Goal: Task Accomplishment & Management: Complete application form

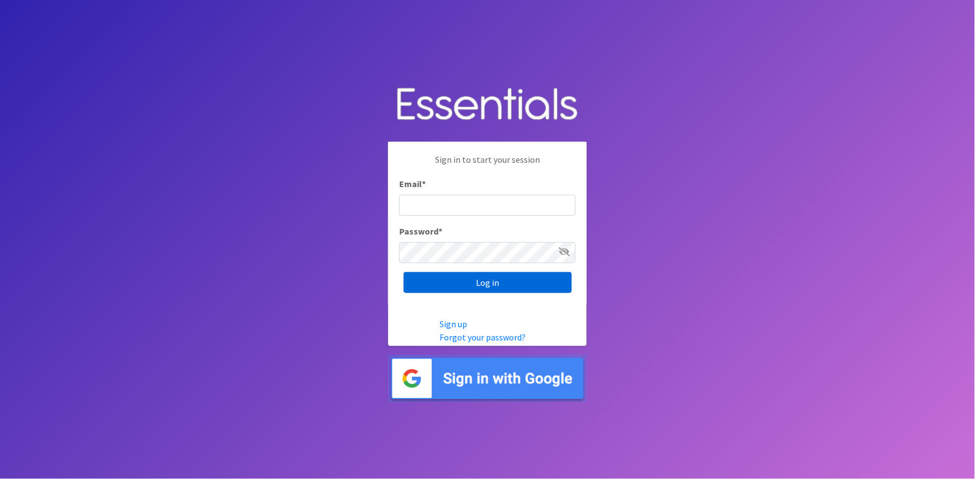
type input "shannon@HeartofOhiodiaperbank.org"
click at [438, 284] on input "Log in" at bounding box center [488, 282] width 168 height 21
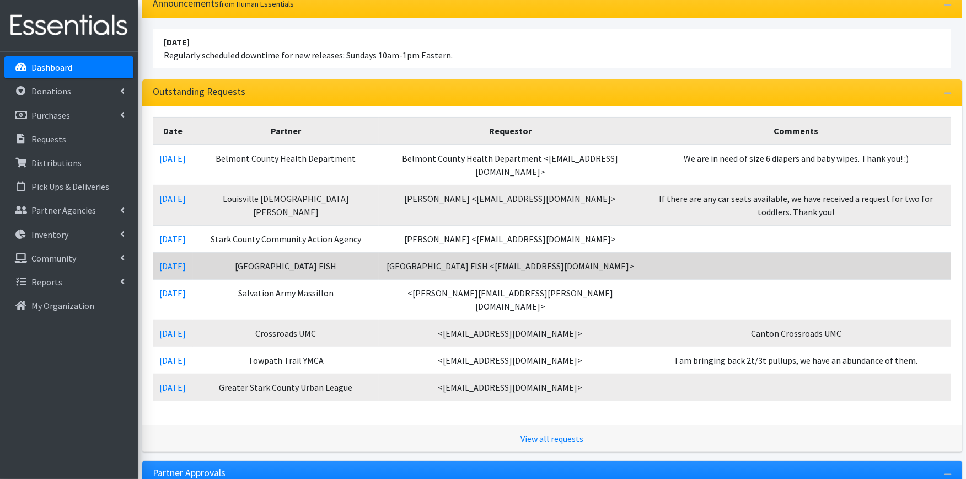
scroll to position [122, 0]
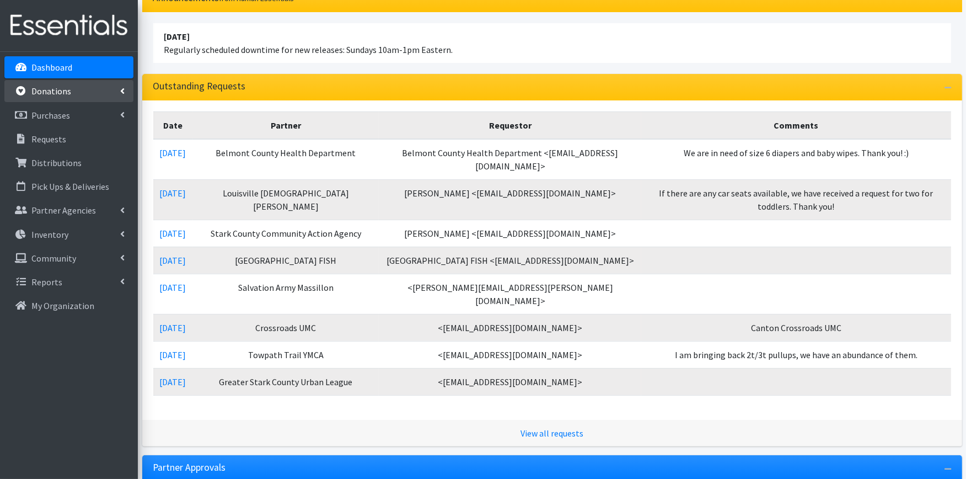
click at [78, 95] on link "Donations" at bounding box center [68, 91] width 129 height 22
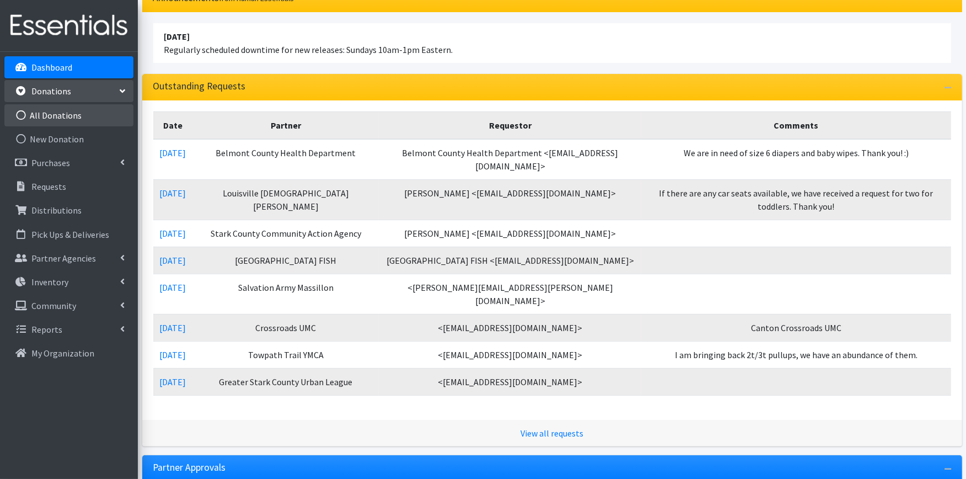
click at [72, 117] on link "All Donations" at bounding box center [68, 115] width 129 height 22
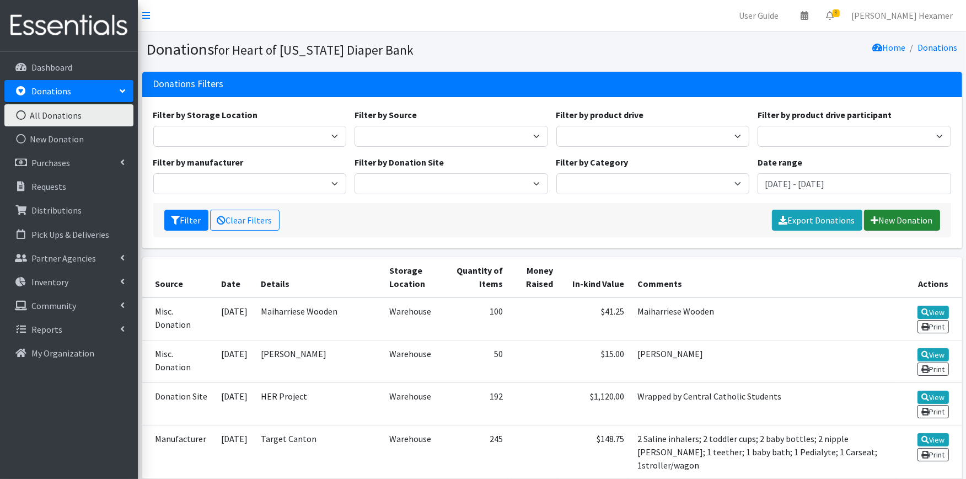
click at [906, 222] on link "New Donation" at bounding box center [902, 220] width 76 height 21
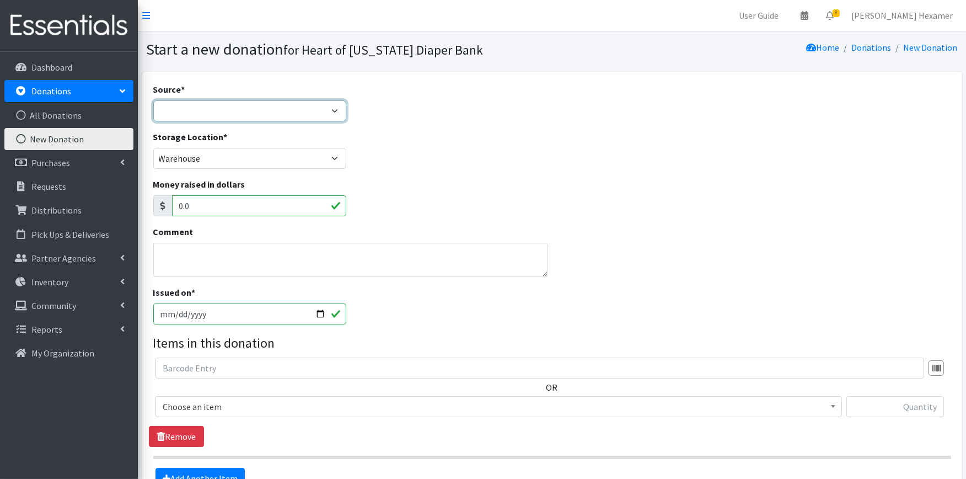
click at [223, 110] on select "Product Drive Manufacturer Donation Site Misc. Donation" at bounding box center [250, 110] width 194 height 21
select select "Product Drive"
click at [153, 100] on select "Product Drive Manufacturer Donation Site Misc. Donation" at bounding box center [250, 110] width 194 height 21
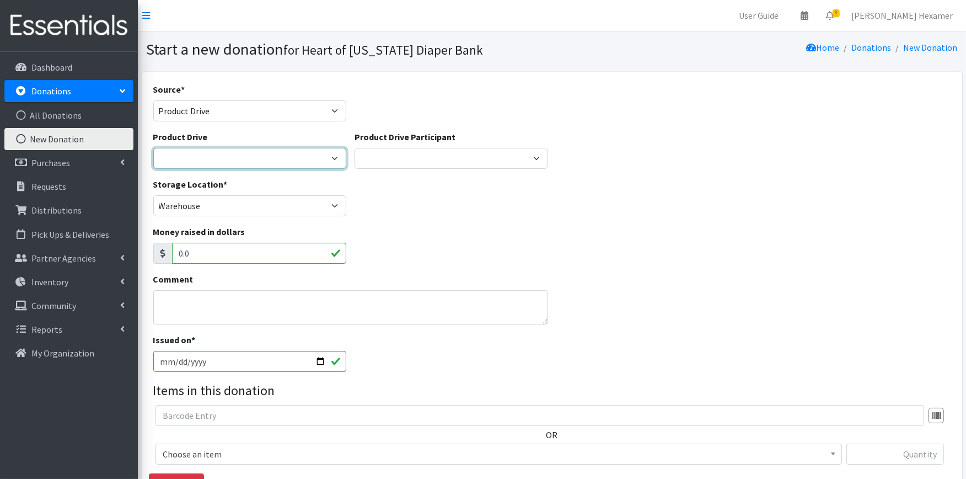
click at [196, 155] on select "2024 Partner Donations 2025 Partner Donations Asbury Church Aultman Diverse Wom…" at bounding box center [250, 158] width 194 height 21
select select
click at [153, 148] on select "2024 Partner Donations 2025 Partner Donations Asbury Church Aultman Diverse Wom…" at bounding box center [250, 158] width 194 height 21
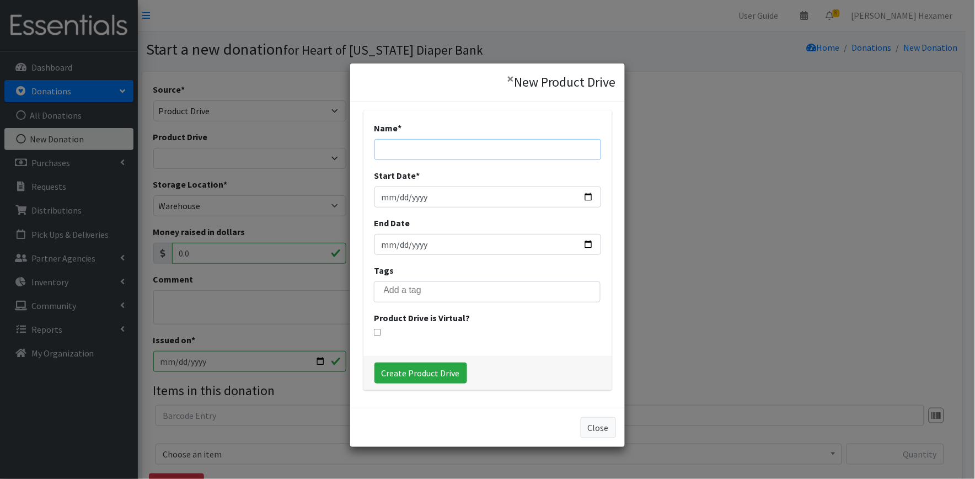
click at [417, 142] on input "Name *" at bounding box center [487, 149] width 227 height 21
type input "Auto Services Unlimited"
click at [589, 195] on input "Start Date *" at bounding box center [487, 196] width 227 height 21
click at [576, 195] on input "Start Date *" at bounding box center [487, 196] width 227 height 21
type input "0004-09-01"
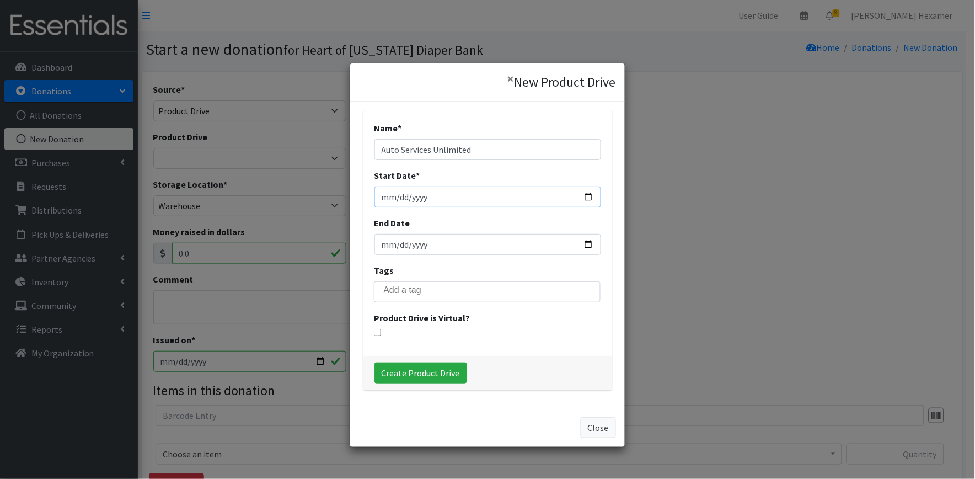
click at [390, 197] on input "Start Date *" at bounding box center [487, 196] width 227 height 21
type input "2025-09-14"
click at [437, 246] on input "End Date" at bounding box center [487, 244] width 227 height 21
type input "2025-10-14"
click at [432, 374] on input "Create Product Drive" at bounding box center [420, 372] width 93 height 21
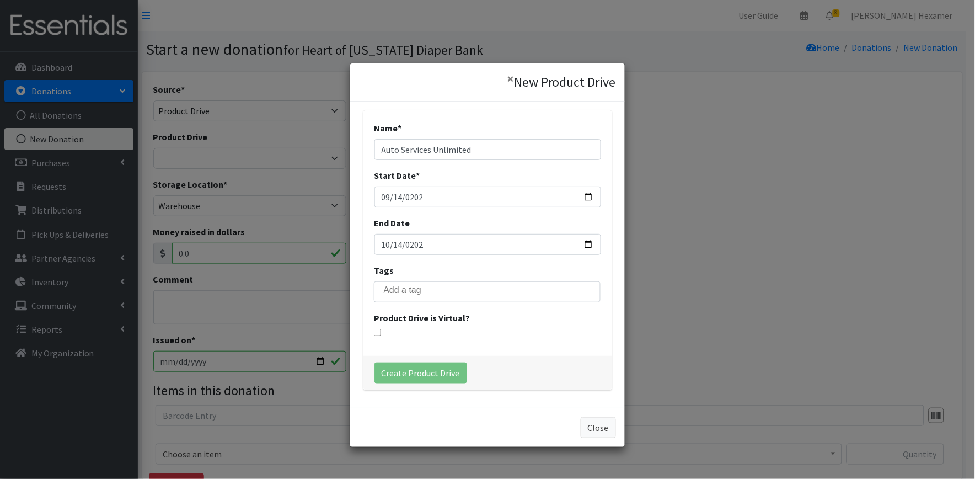
select select "3593"
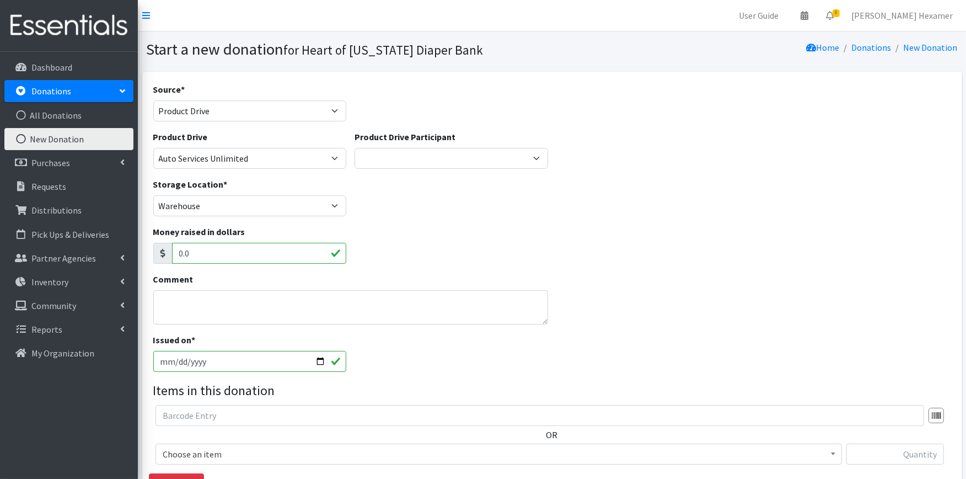
click at [318, 360] on input "2025-10-15" at bounding box center [250, 361] width 194 height 21
type input "2025-10-14"
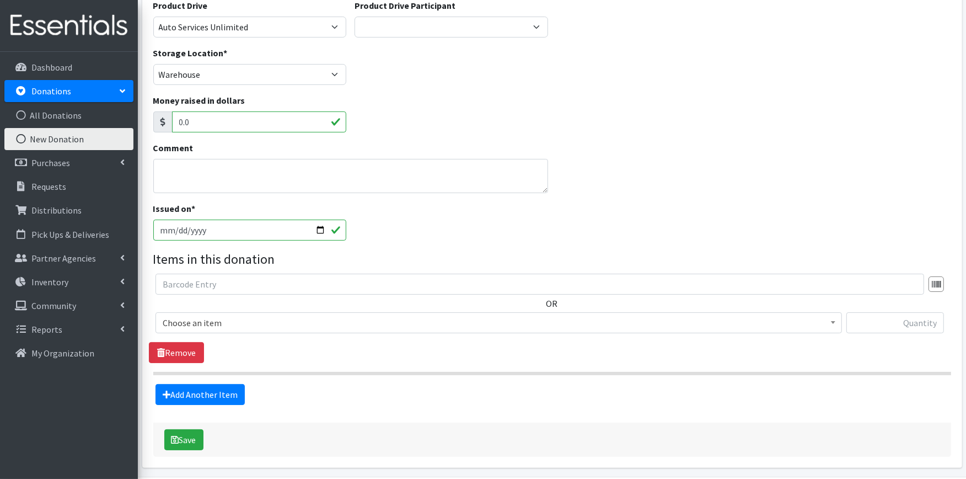
scroll to position [169, 0]
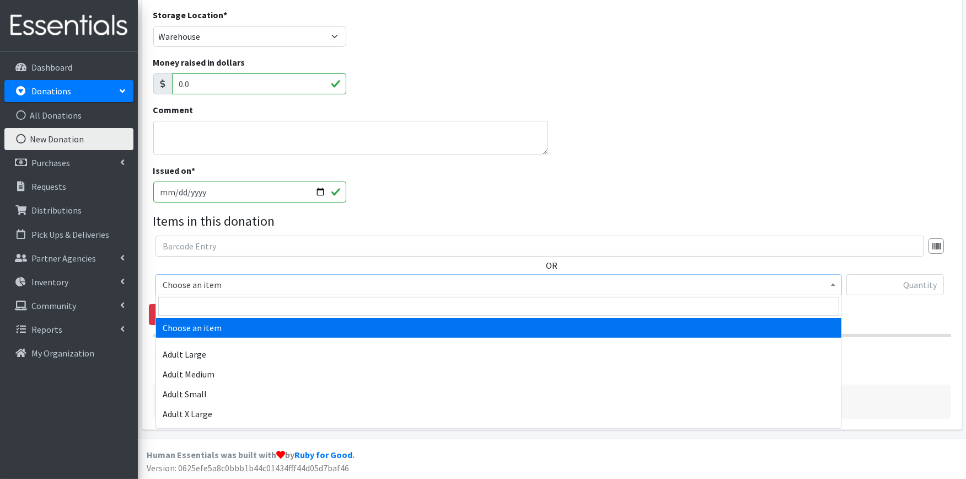
click at [217, 284] on span "Choose an item" at bounding box center [499, 284] width 672 height 15
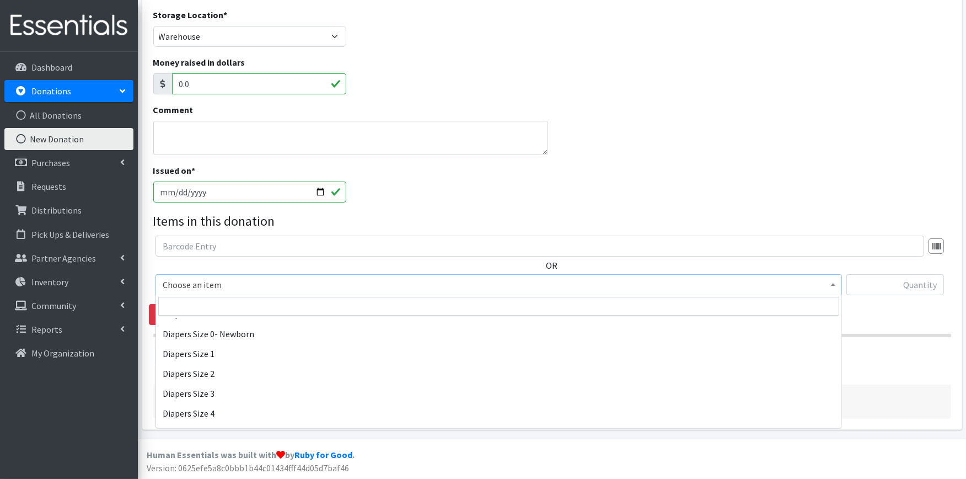
scroll to position [184, 0]
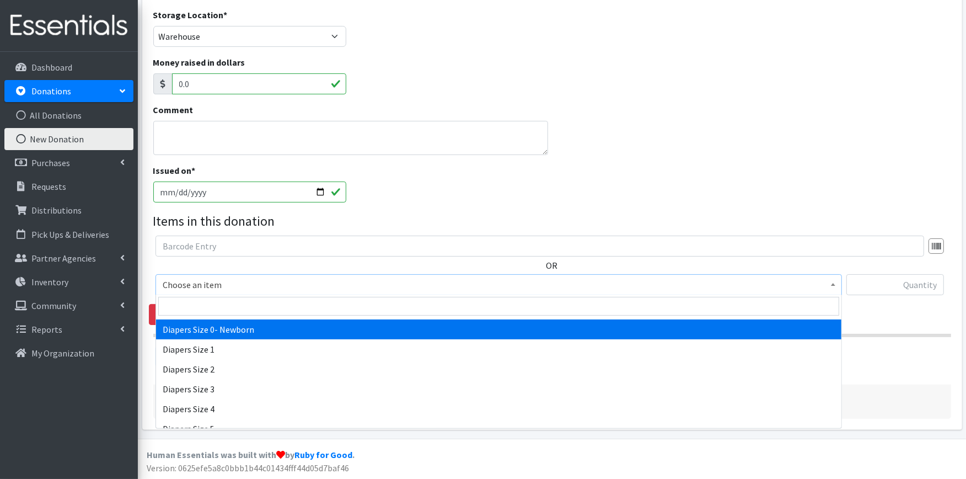
select select "406"
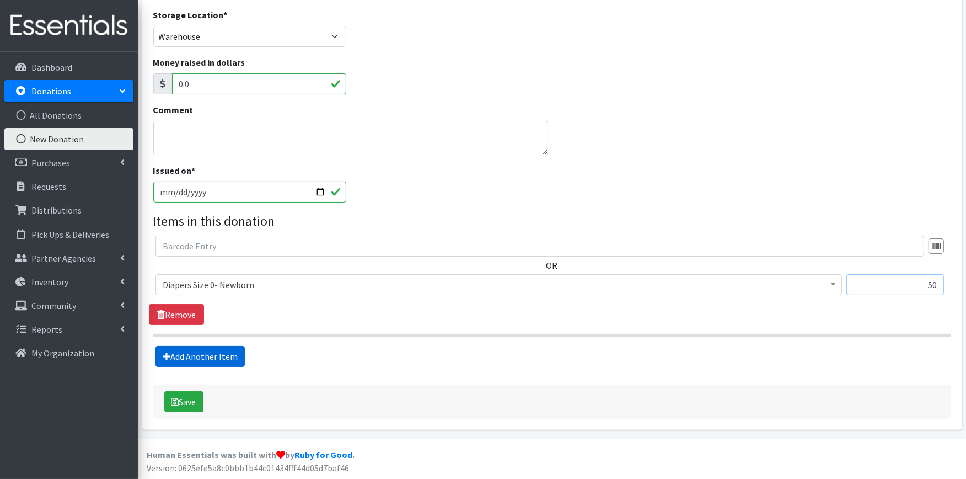
type input "50"
click at [218, 358] on link "Add Another Item" at bounding box center [199, 356] width 89 height 21
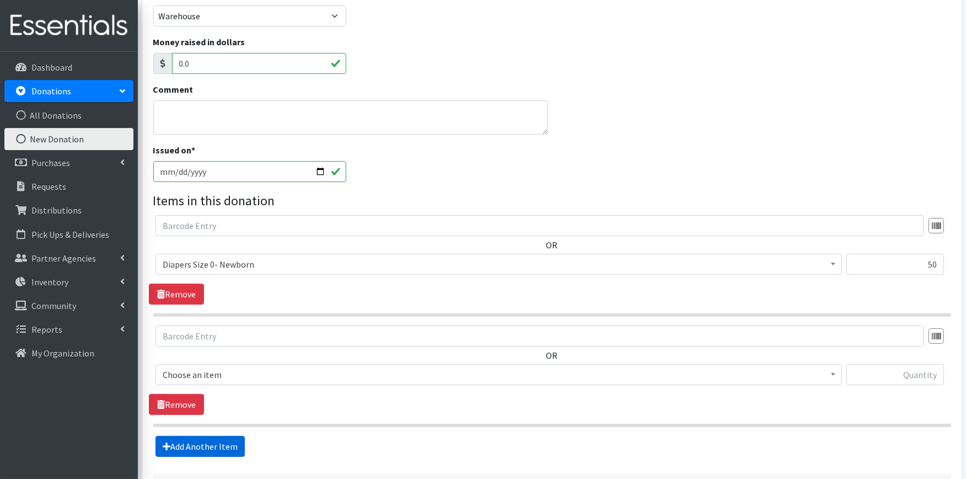
scroll to position [280, 0]
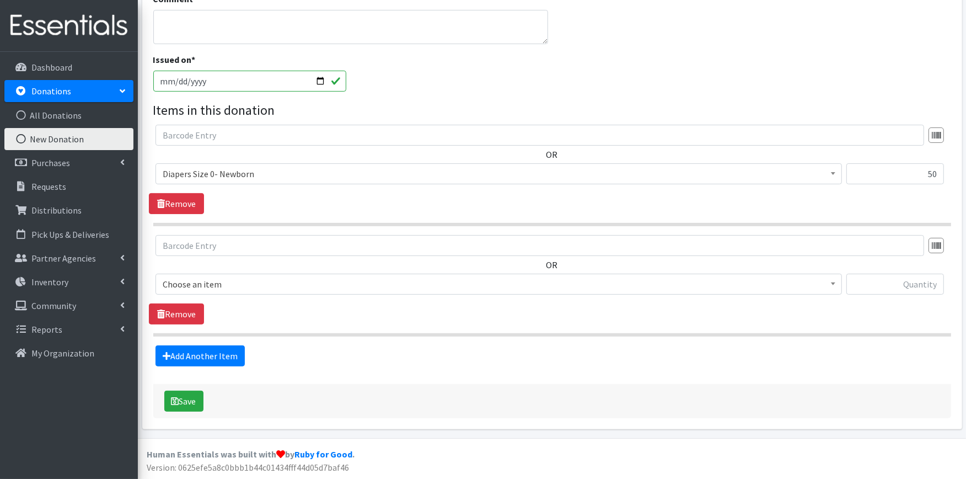
click at [240, 278] on span "Choose an item" at bounding box center [499, 283] width 672 height 15
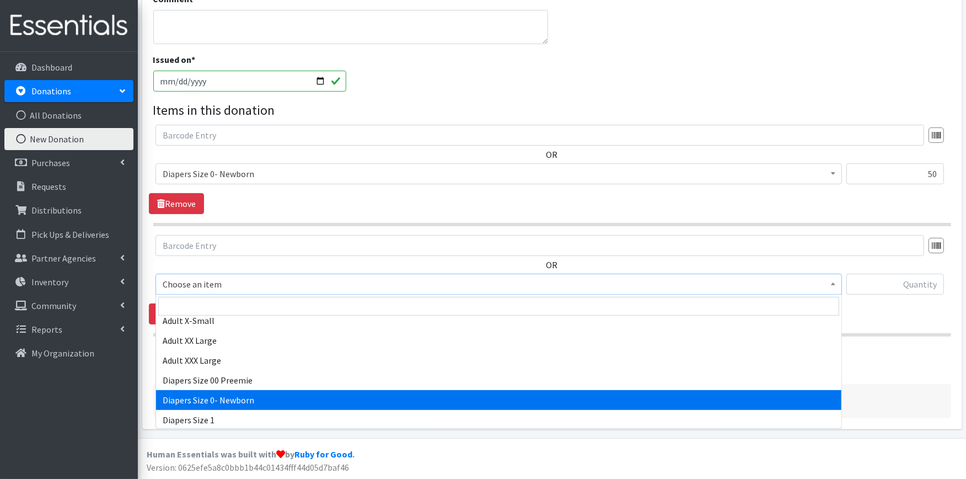
scroll to position [122, 0]
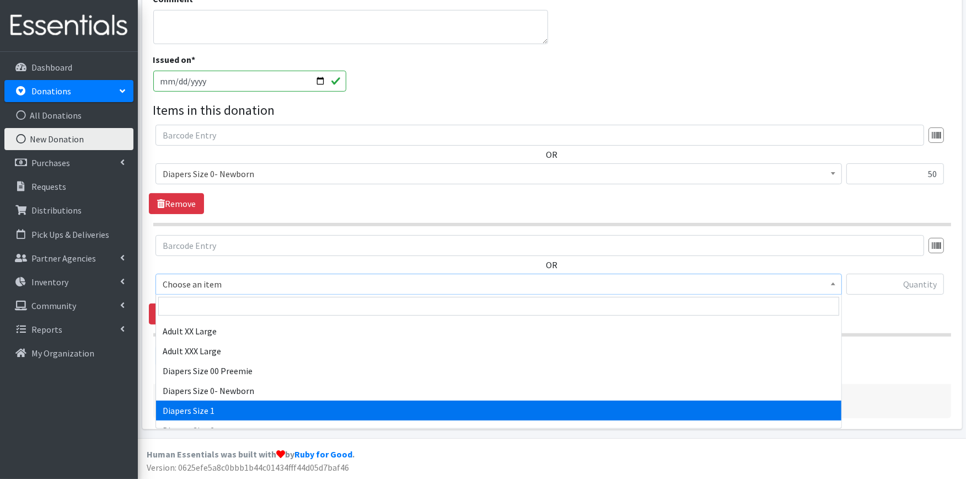
select select "408"
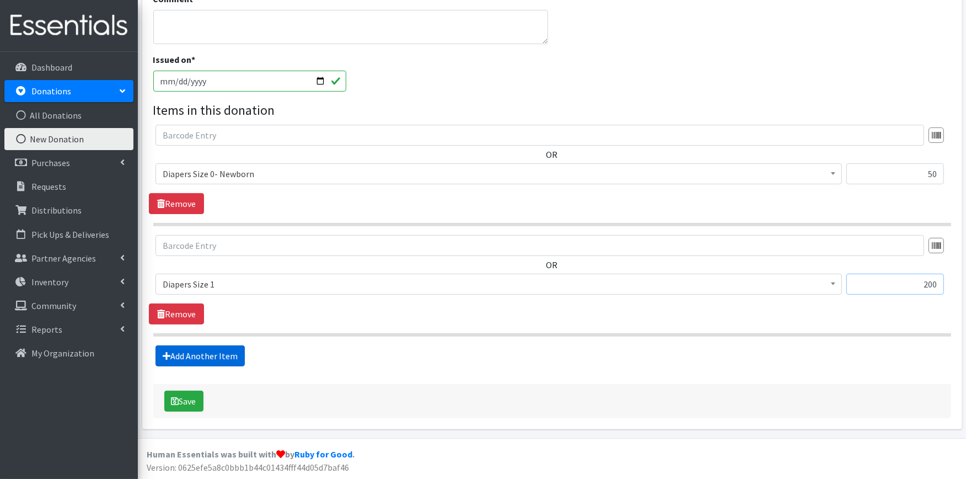
type input "200"
click at [197, 359] on link "Add Another Item" at bounding box center [199, 355] width 89 height 21
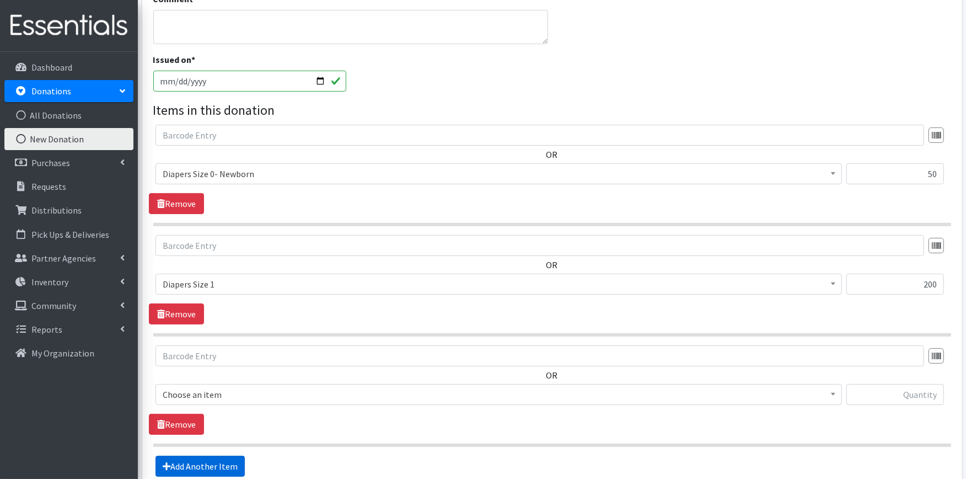
scroll to position [390, 0]
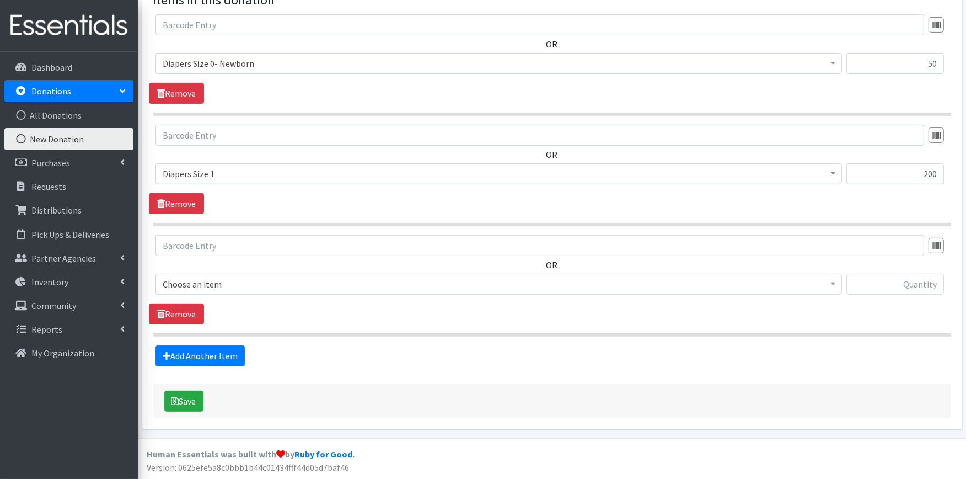
click at [216, 288] on span "Choose an item" at bounding box center [499, 283] width 672 height 15
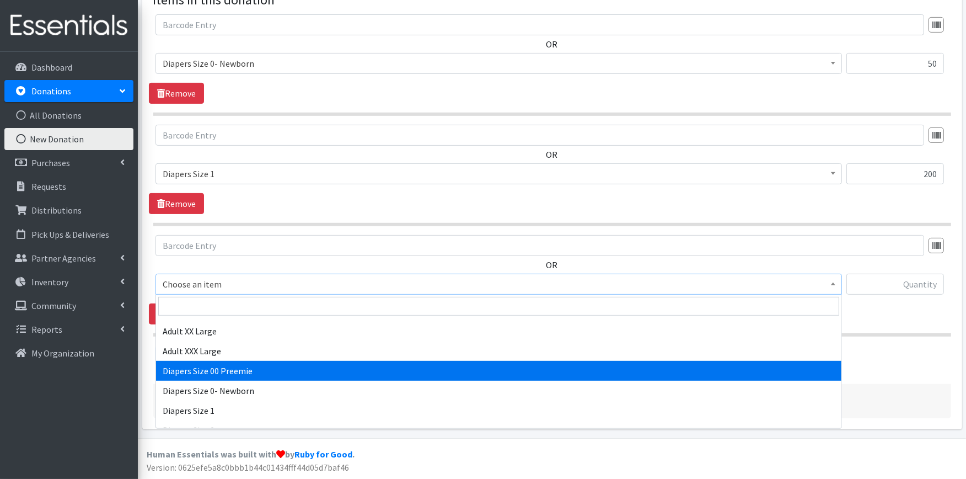
scroll to position [184, 0]
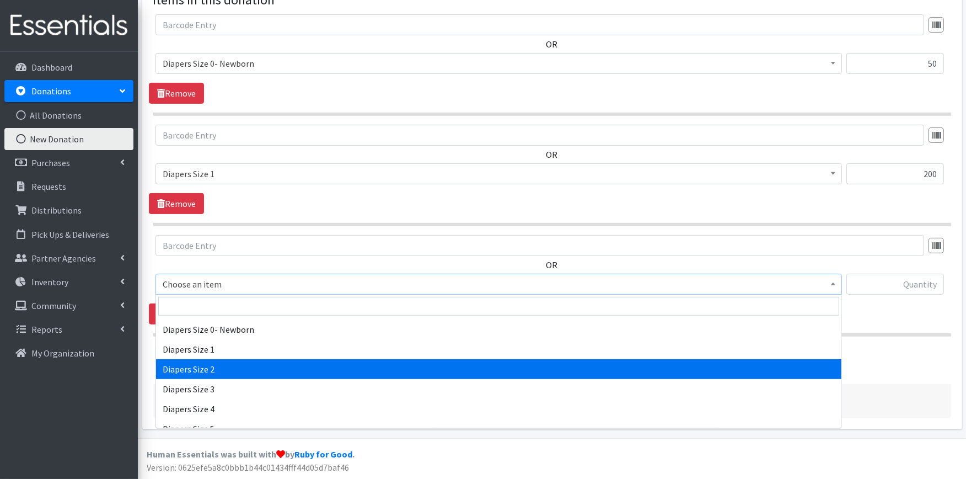
select select "426"
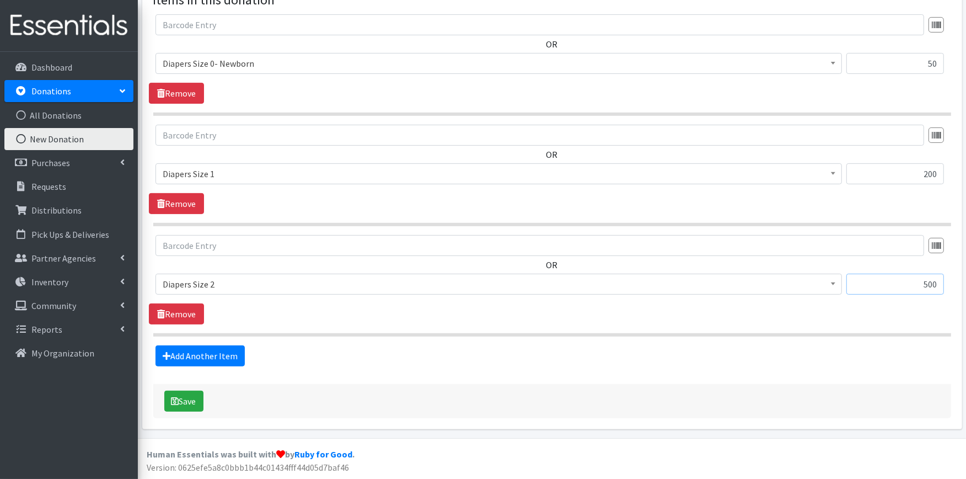
type input "500"
click at [197, 363] on link "Add Another Item" at bounding box center [199, 355] width 89 height 21
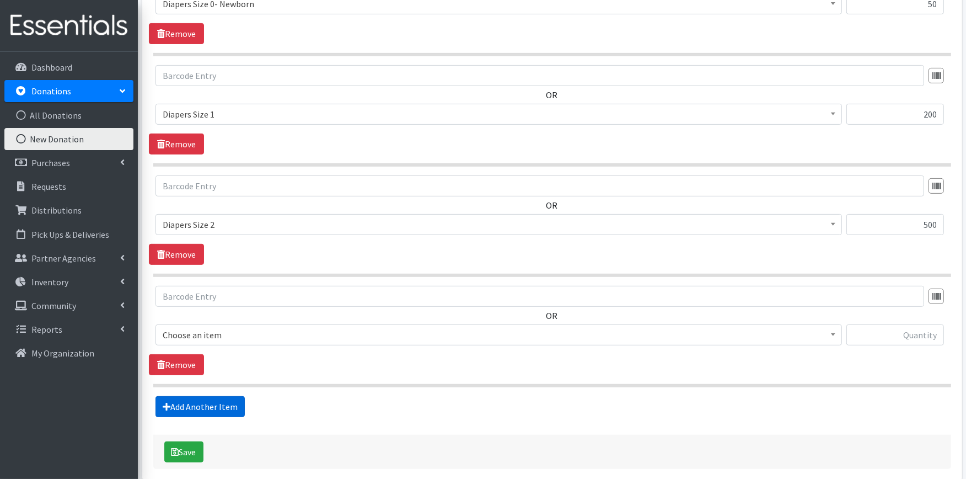
scroll to position [501, 0]
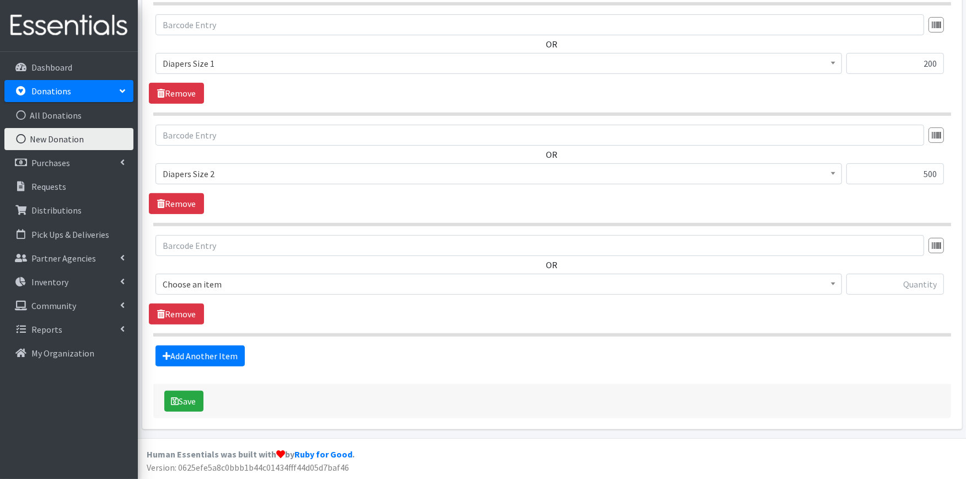
click at [218, 283] on span "Choose an item" at bounding box center [499, 283] width 672 height 15
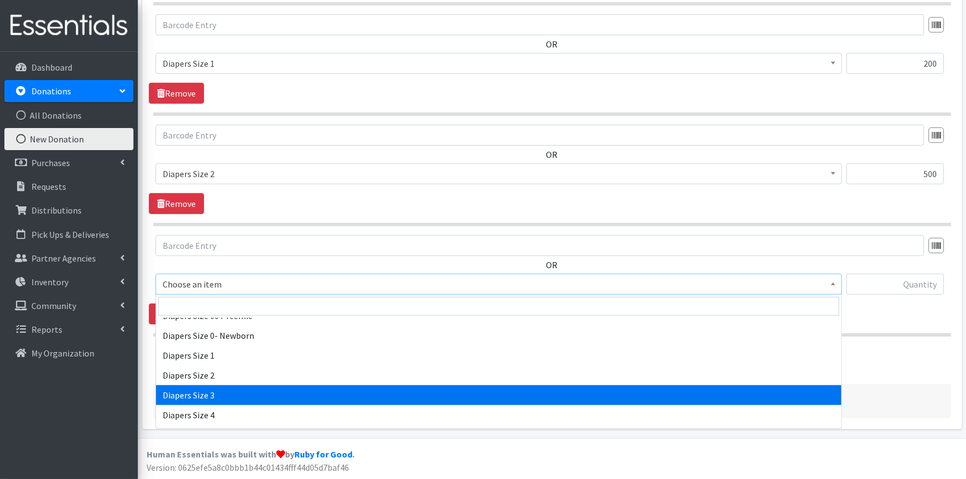
scroll to position [184, 0]
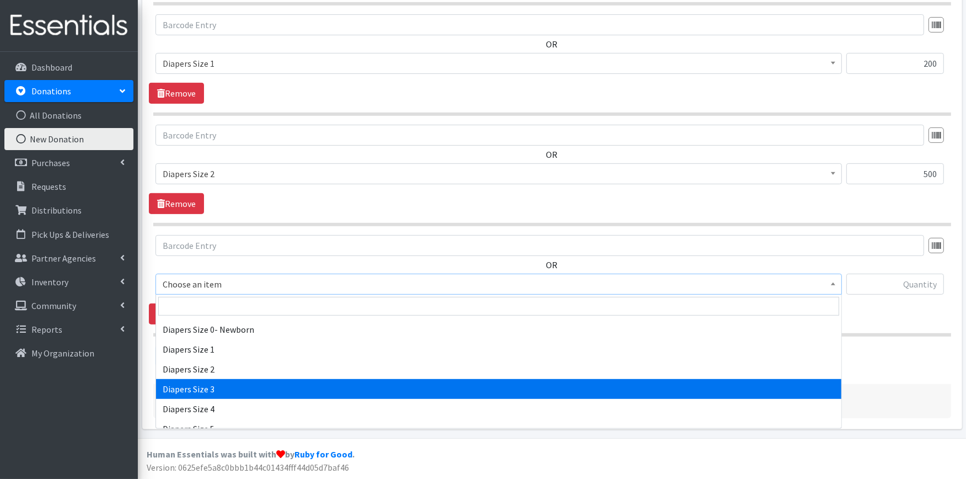
select select "428"
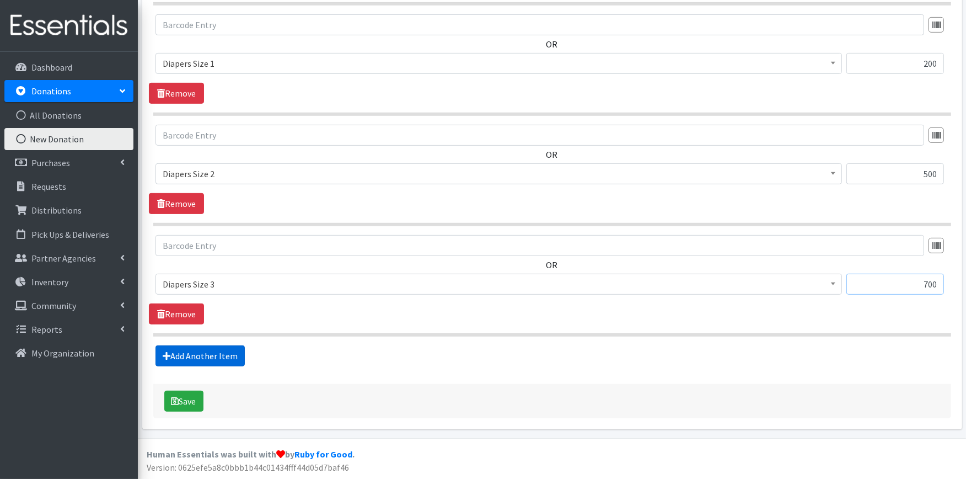
type input "700"
click at [196, 355] on link "Add Another Item" at bounding box center [199, 355] width 89 height 21
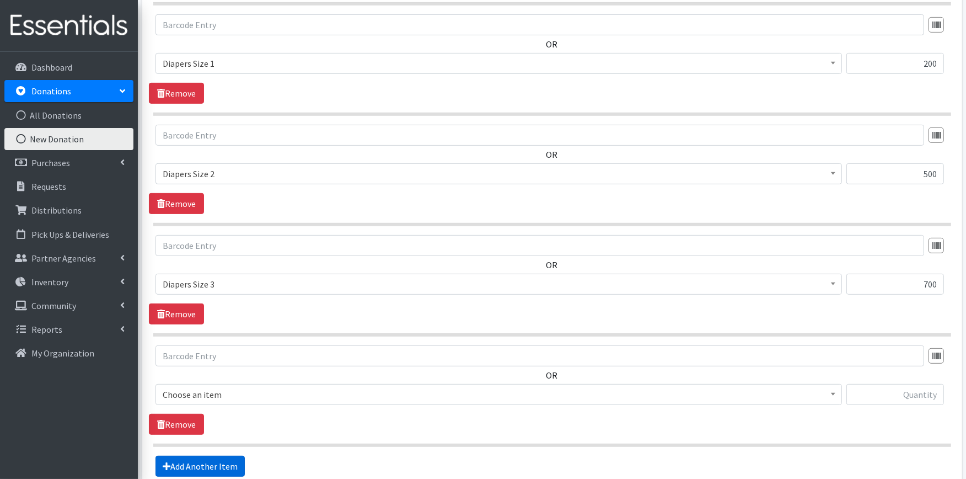
scroll to position [611, 0]
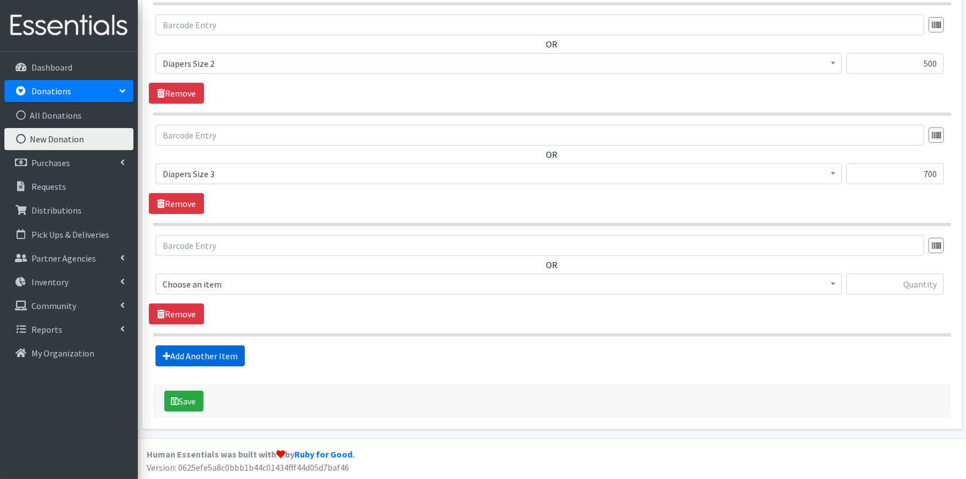
click at [210, 351] on link "Add Another Item" at bounding box center [199, 355] width 89 height 21
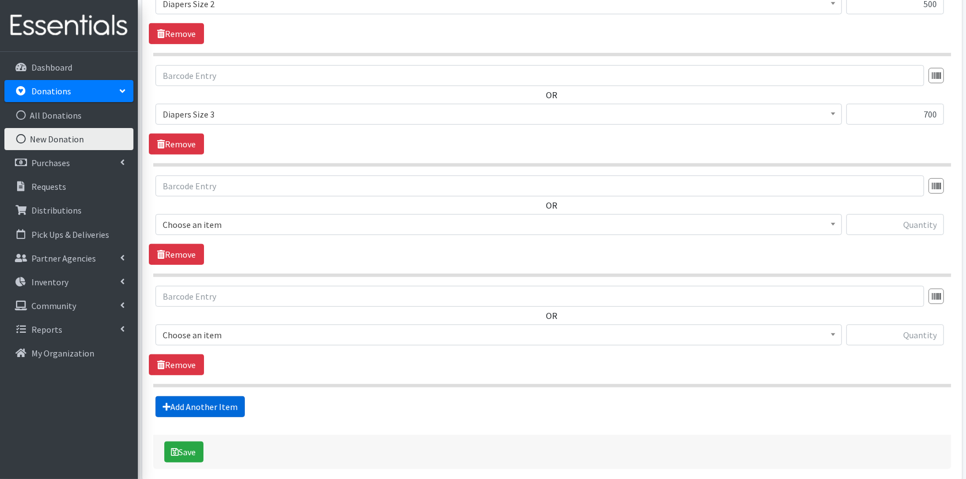
scroll to position [722, 0]
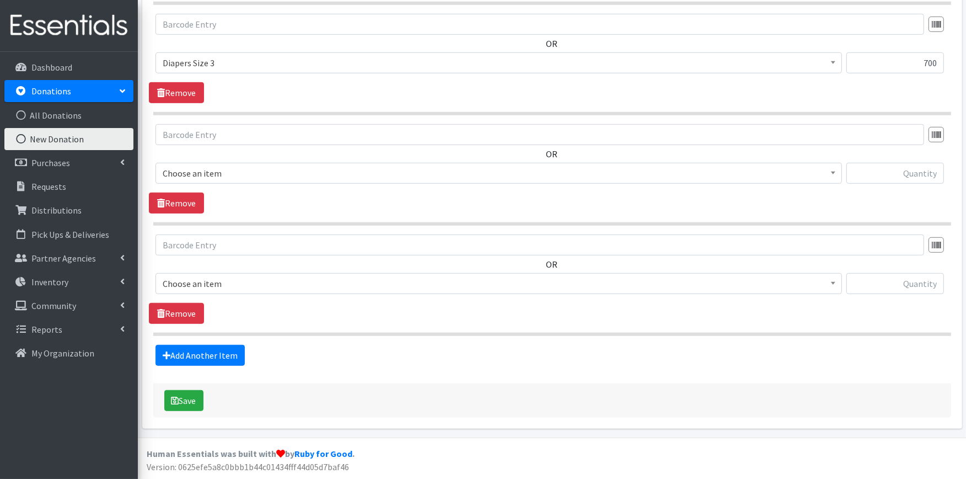
click at [210, 169] on span "Choose an item" at bounding box center [499, 172] width 672 height 15
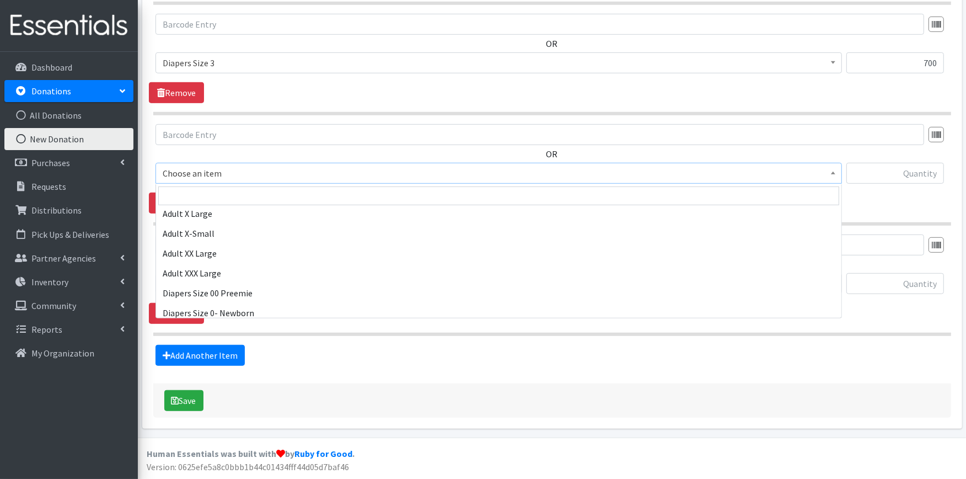
scroll to position [184, 0]
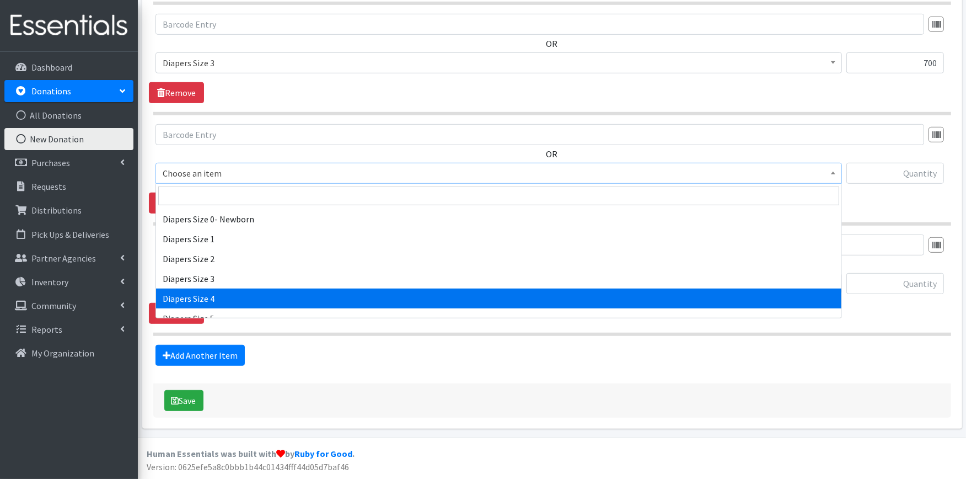
select select "414"
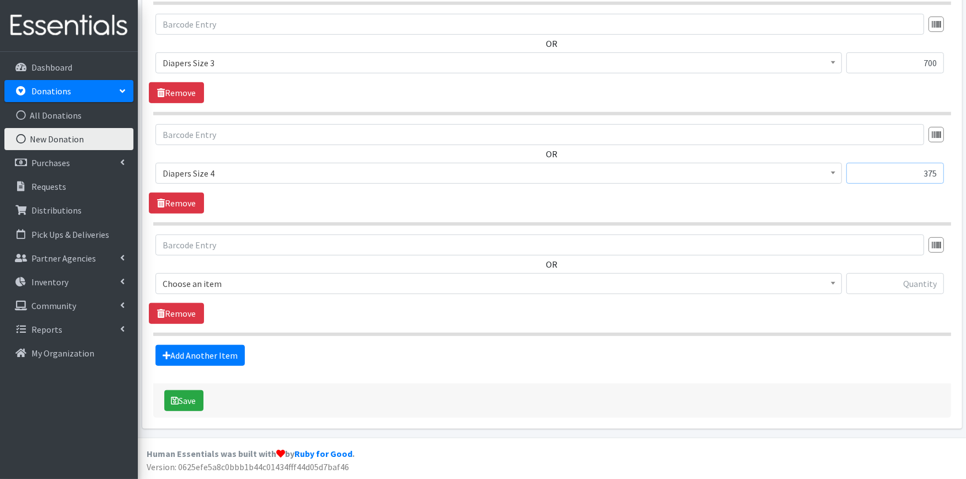
type input "375"
click at [204, 282] on span "Choose an item" at bounding box center [499, 283] width 672 height 15
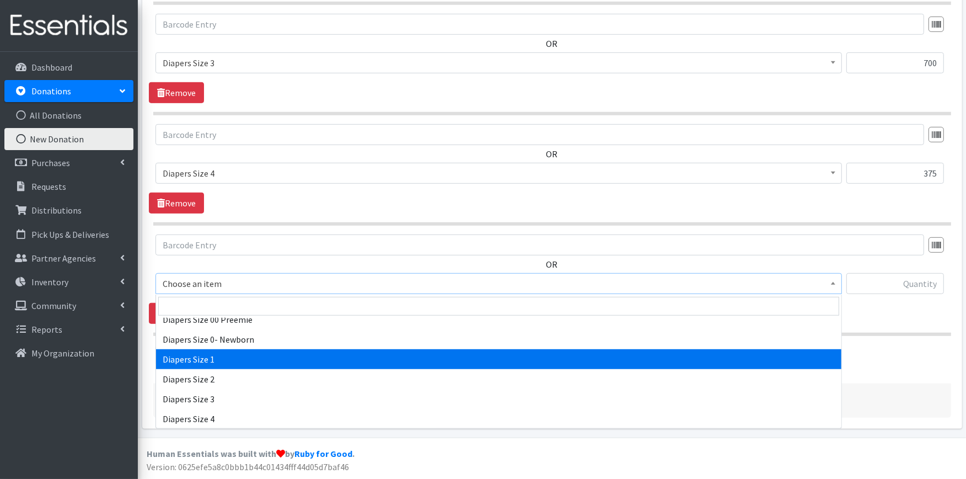
scroll to position [245, 0]
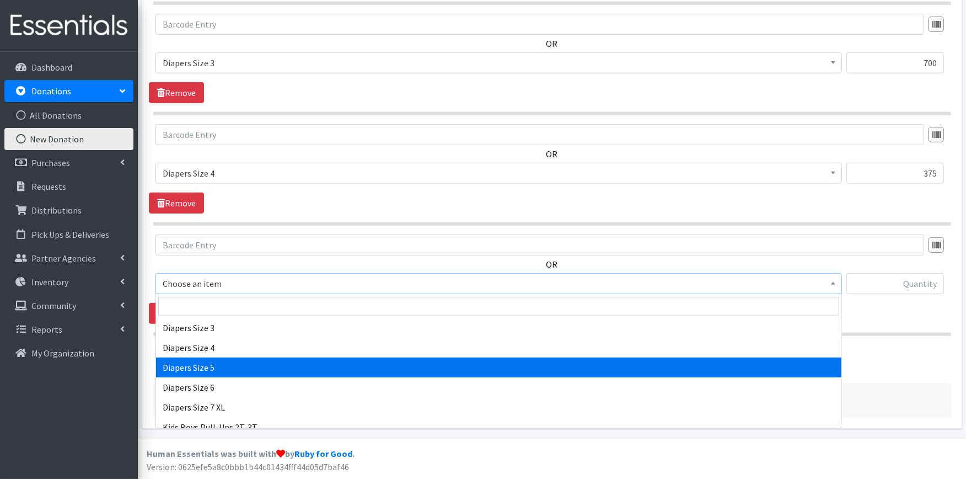
select select "415"
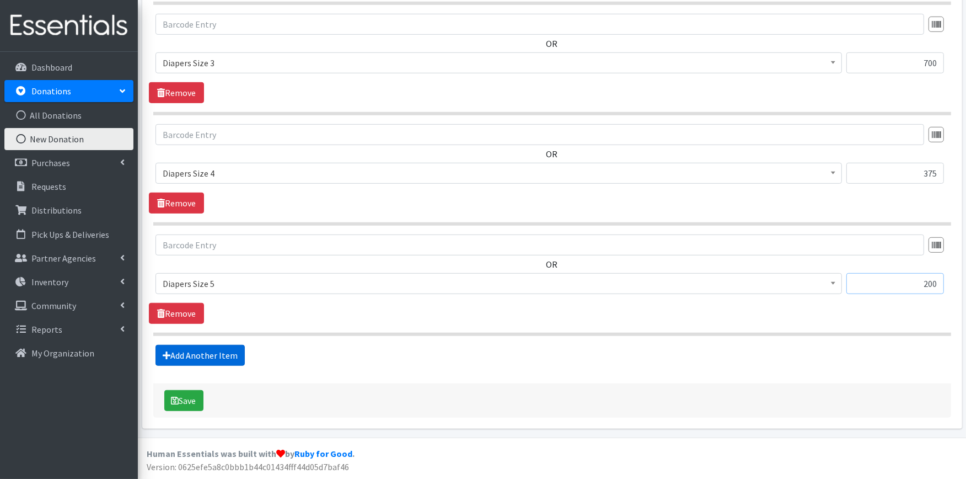
type input "200"
click at [234, 356] on link "Add Another Item" at bounding box center [199, 355] width 89 height 21
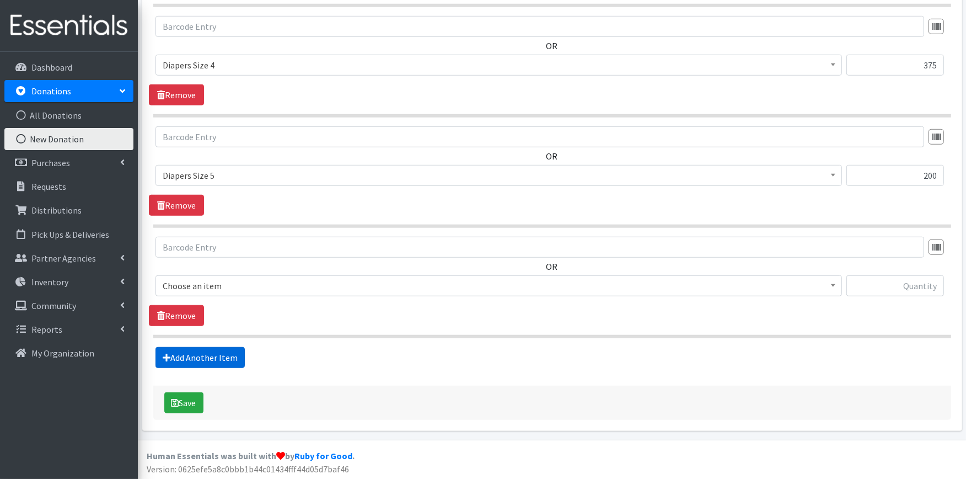
scroll to position [833, 0]
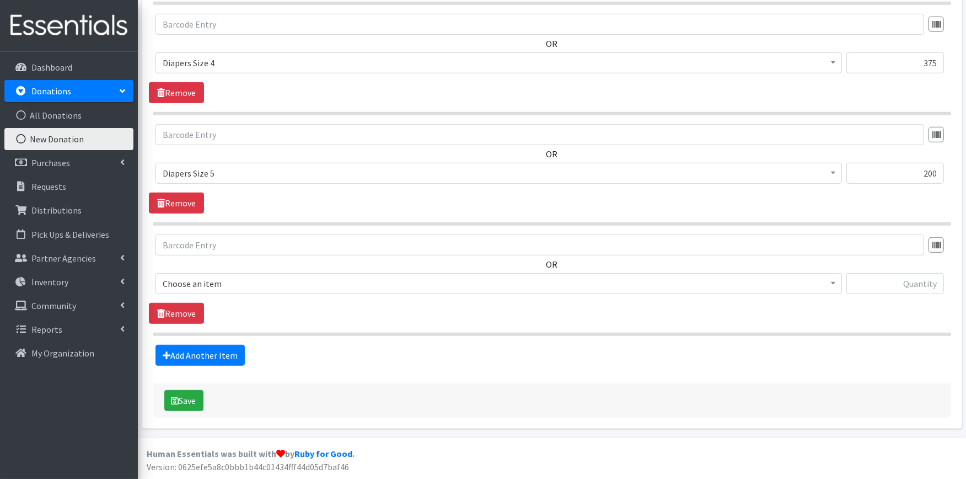
click at [243, 287] on span "Choose an item" at bounding box center [499, 283] width 672 height 15
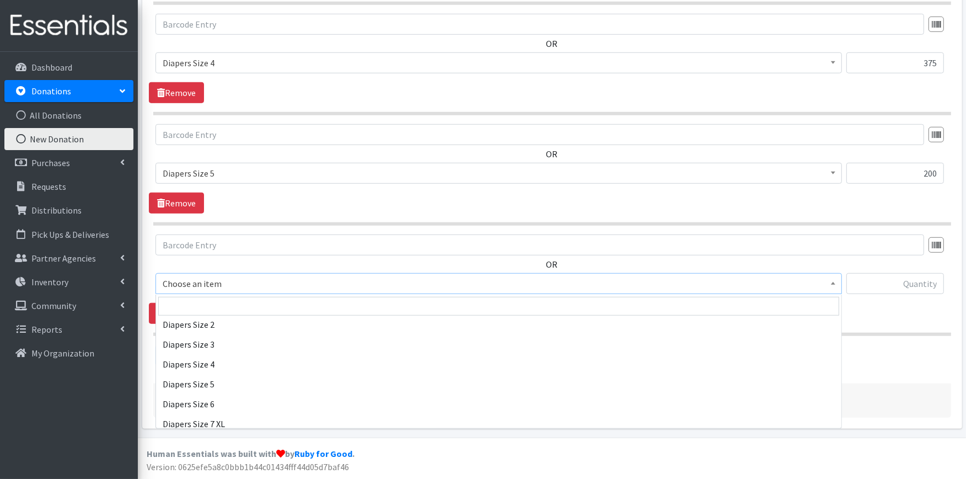
scroll to position [245, 0]
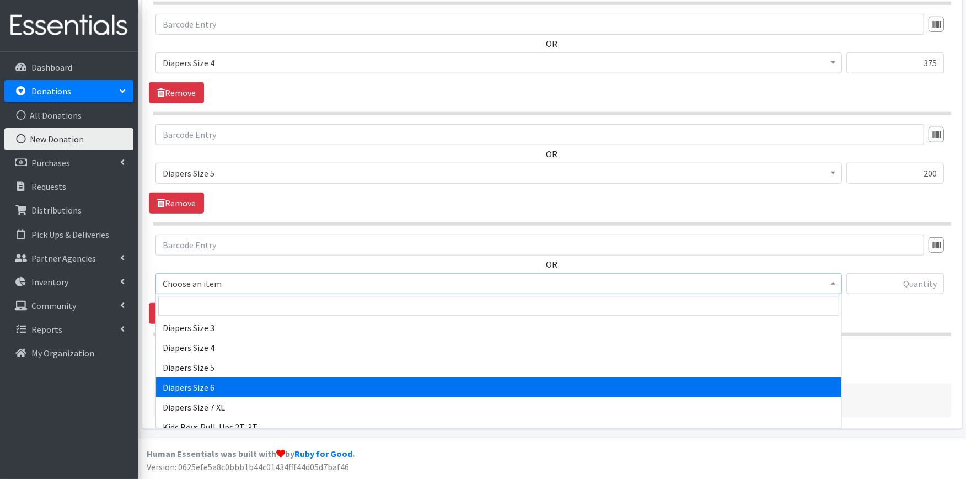
select select "417"
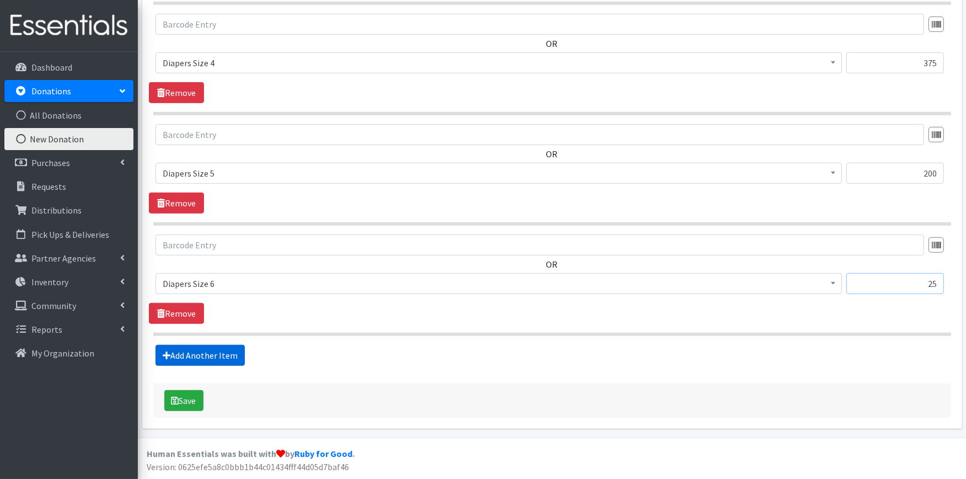
type input "25"
click at [222, 362] on link "Add Another Item" at bounding box center [199, 355] width 89 height 21
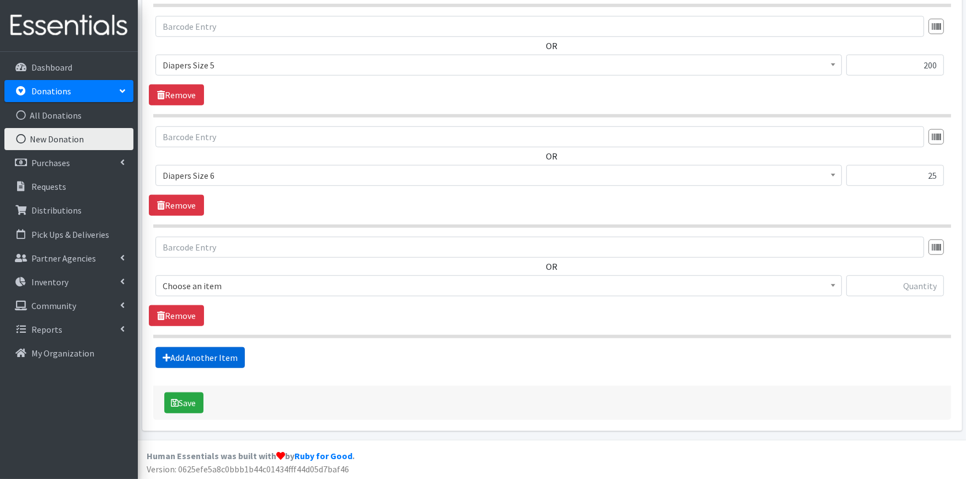
scroll to position [943, 0]
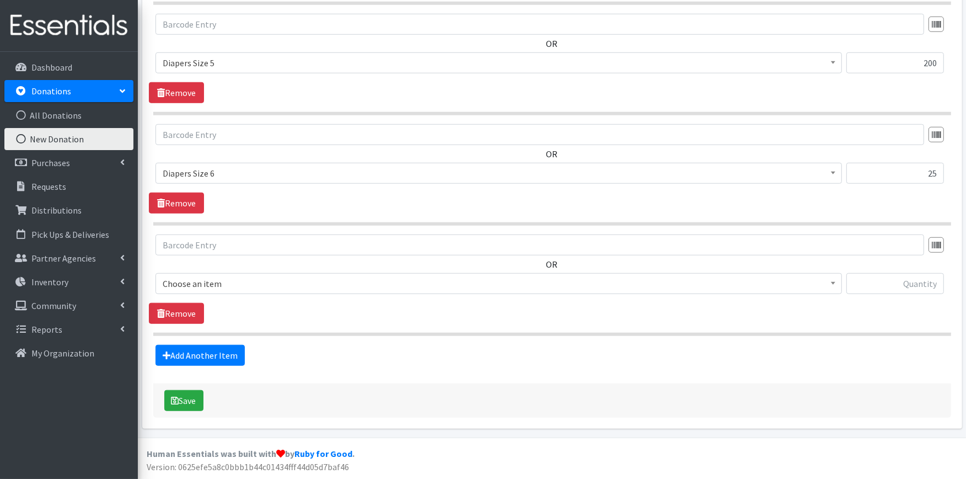
click at [234, 283] on span "Choose an item" at bounding box center [499, 283] width 672 height 15
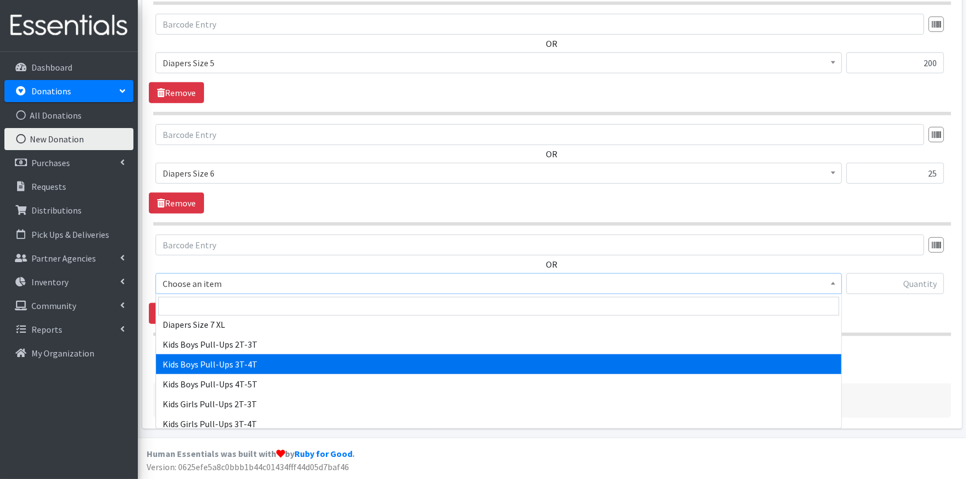
scroll to position [306, 0]
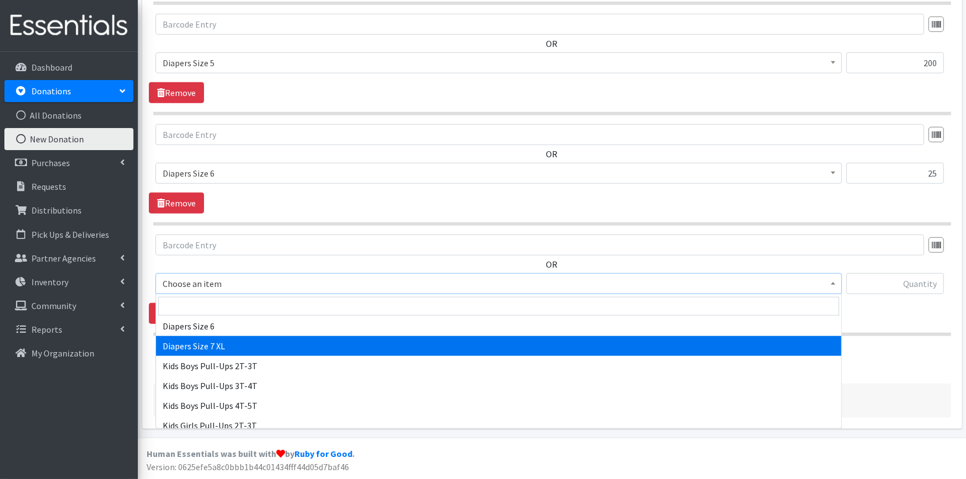
select select "4739"
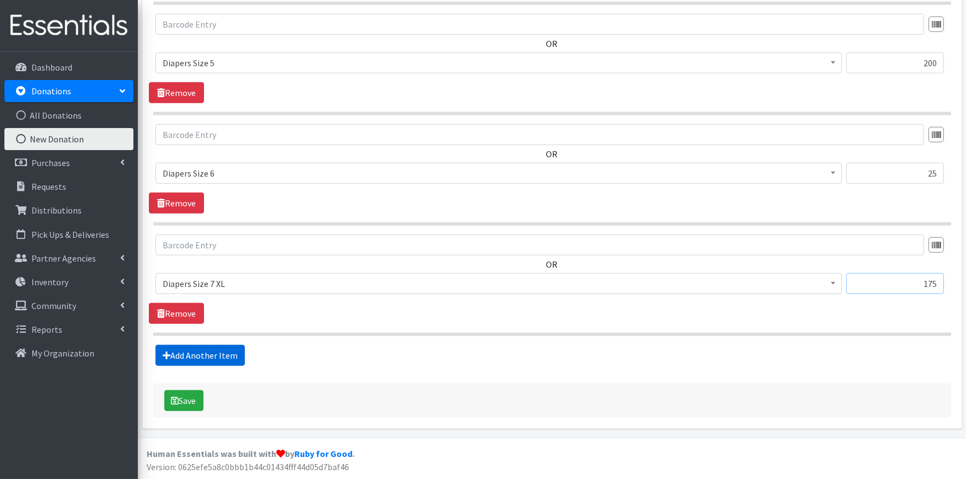
type input "175"
click at [230, 351] on link "Add Another Item" at bounding box center [199, 355] width 89 height 21
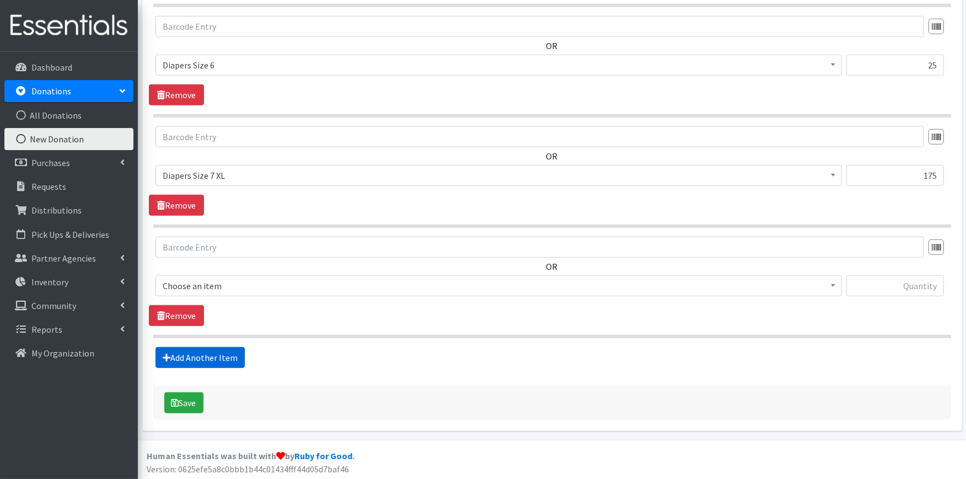
scroll to position [1053, 0]
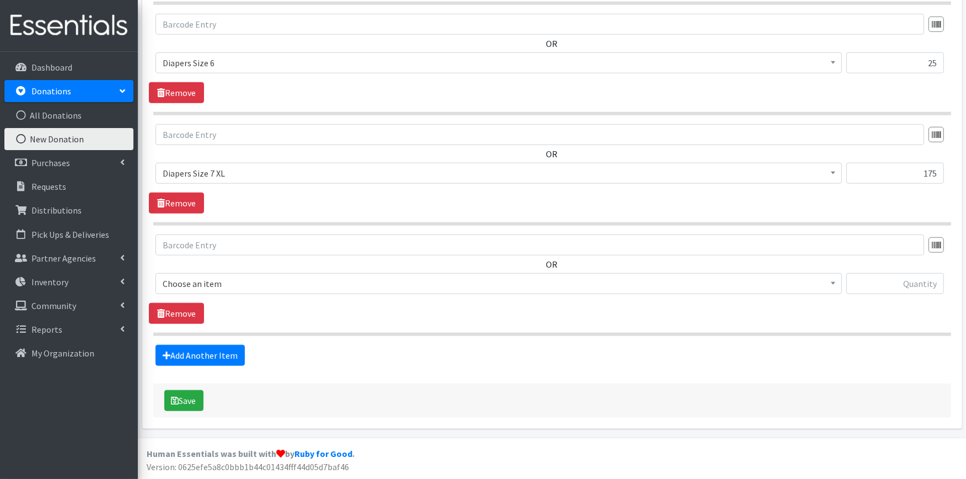
click at [250, 286] on span "Choose an item" at bounding box center [499, 283] width 672 height 15
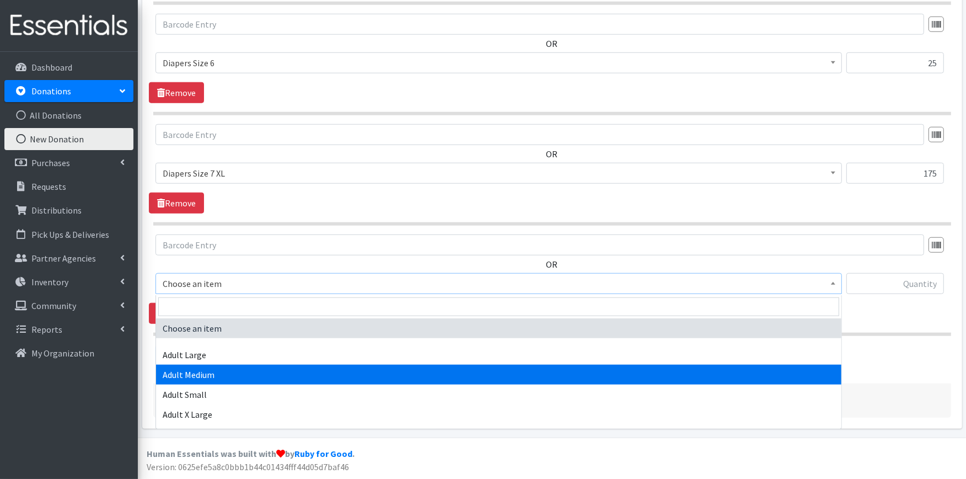
scroll to position [61, 0]
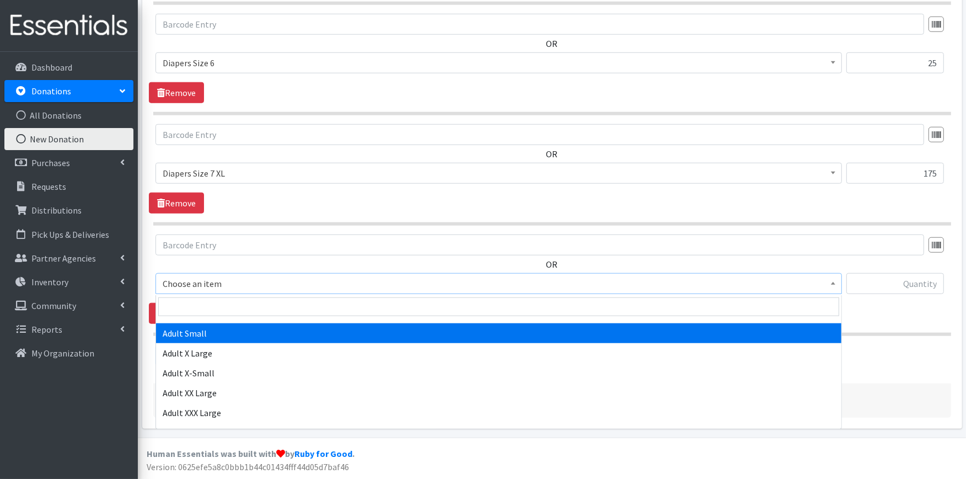
select select "4738"
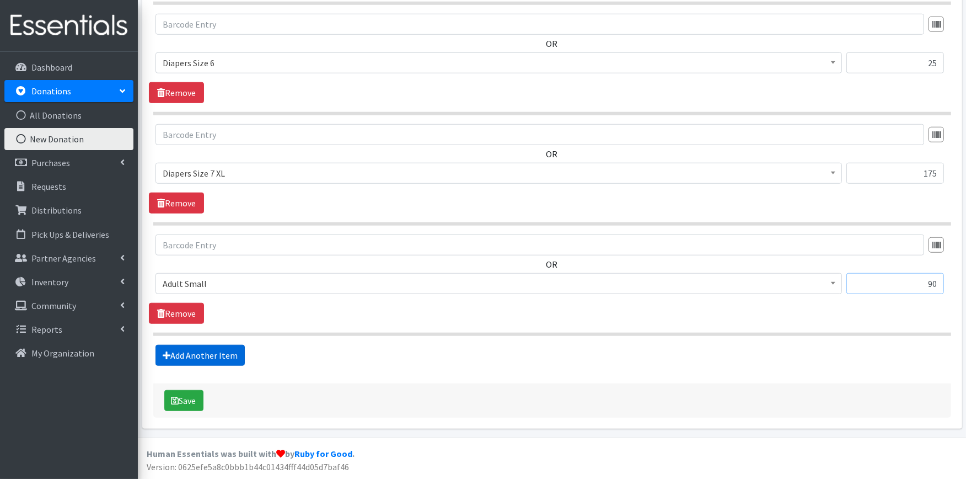
type input "90"
click at [170, 351] on link "Add Another Item" at bounding box center [199, 355] width 89 height 21
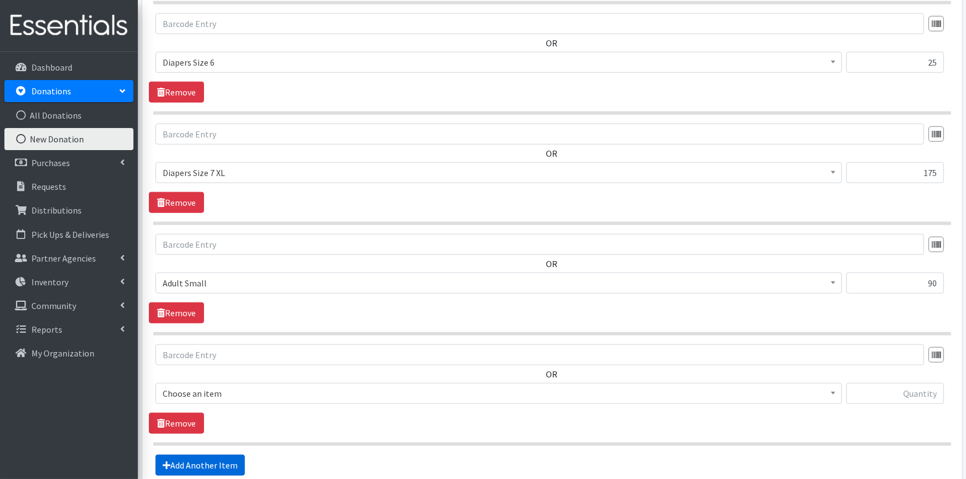
scroll to position [1164, 0]
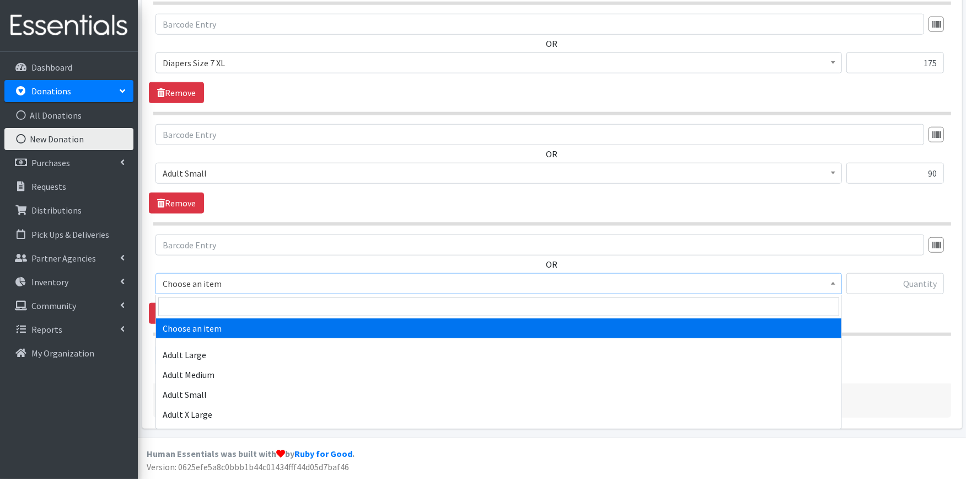
click at [196, 286] on span "Choose an item" at bounding box center [499, 283] width 672 height 15
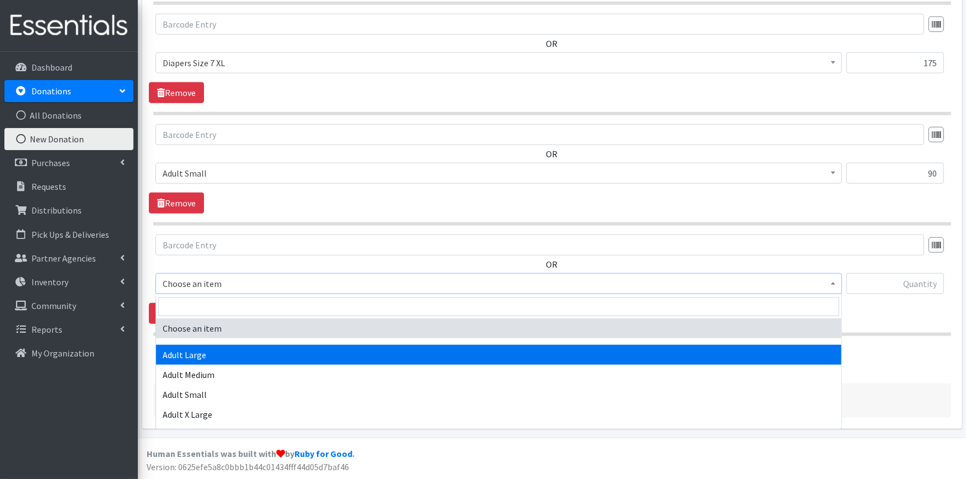
select select "4934"
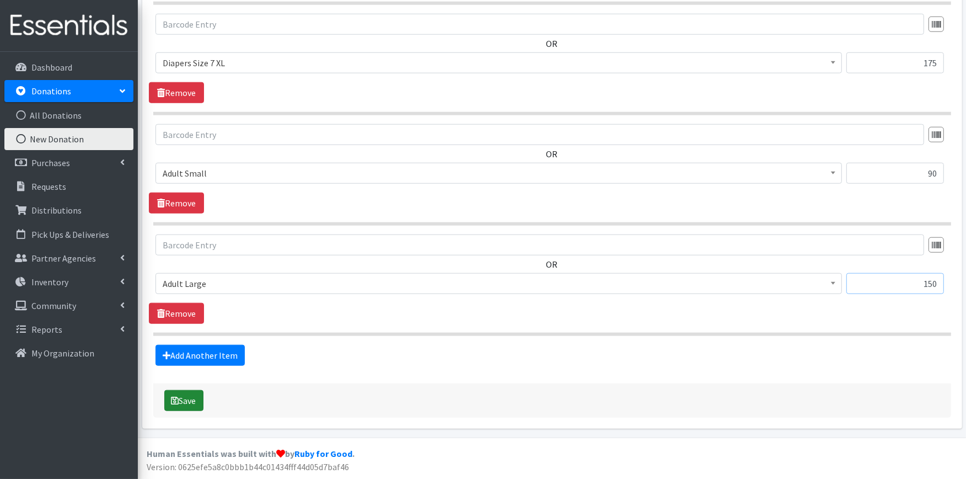
type input "150"
click at [167, 399] on button "Save" at bounding box center [183, 400] width 39 height 21
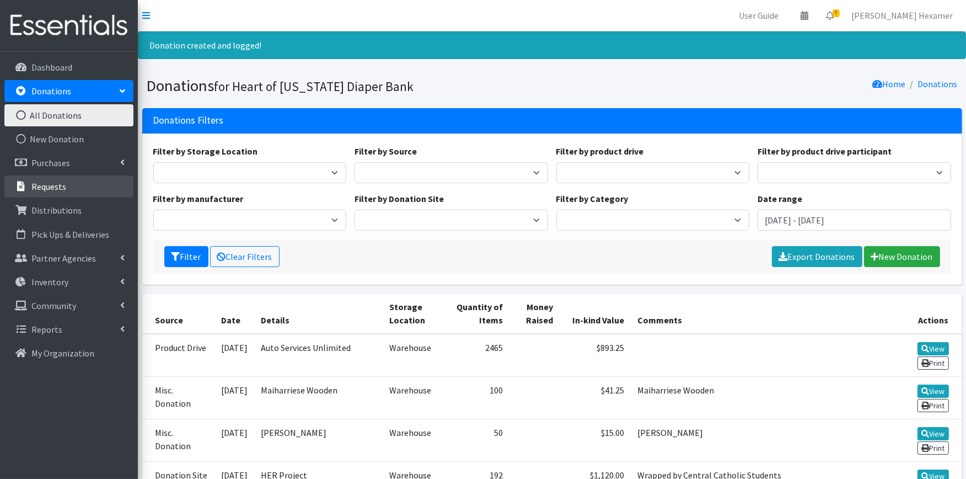
click at [56, 188] on p "Requests" at bounding box center [48, 186] width 35 height 11
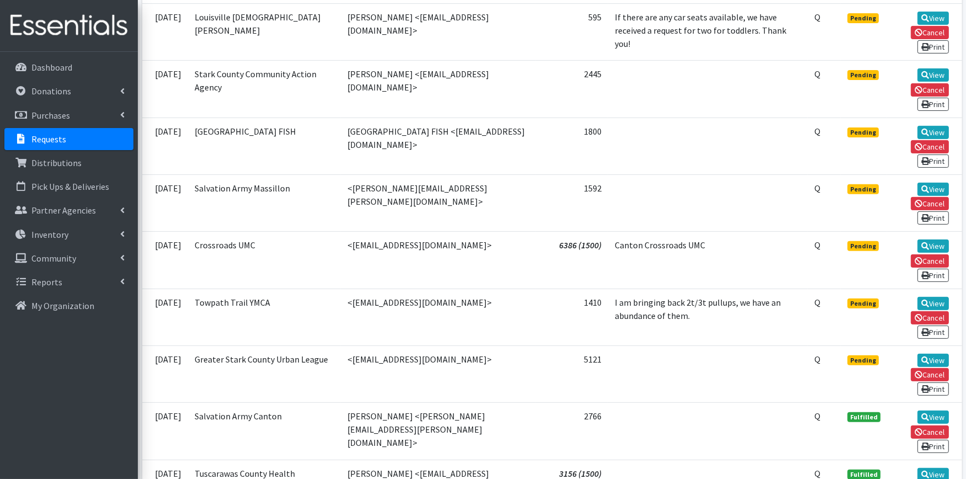
scroll to position [367, 0]
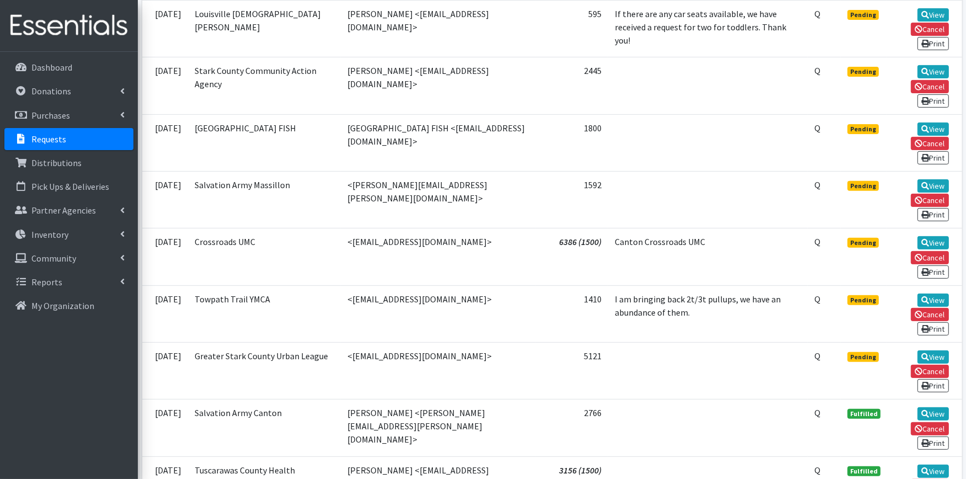
click at [638, 76] on td at bounding box center [708, 85] width 200 height 57
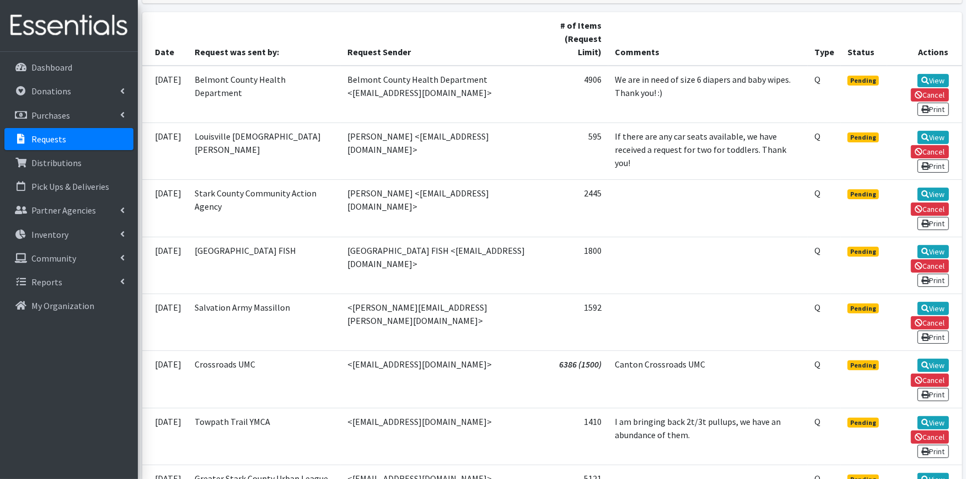
scroll to position [0, 0]
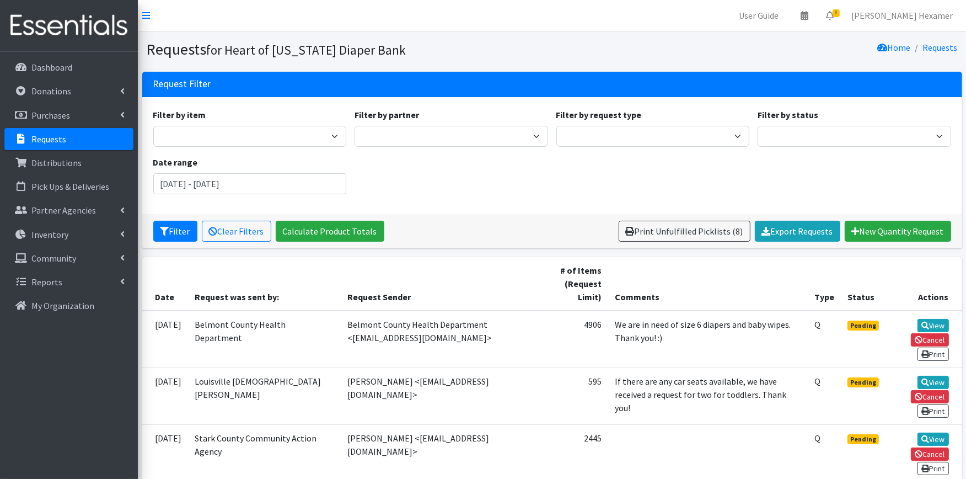
click at [672, 229] on link "Print Unfulfilled Picklists (8)" at bounding box center [685, 231] width 132 height 21
